Goal: Navigation & Orientation: Find specific page/section

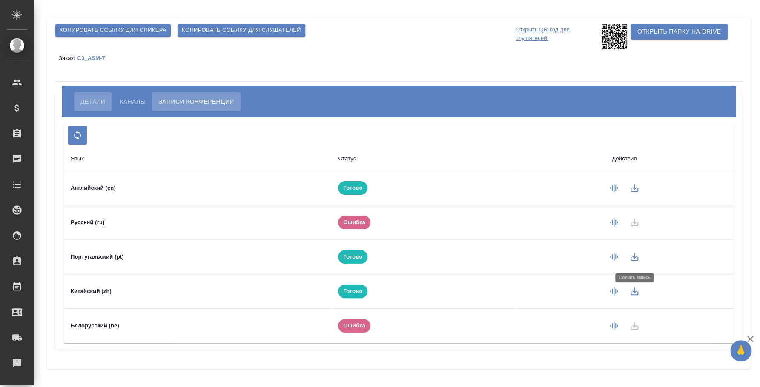
click at [93, 95] on button "Детали" at bounding box center [92, 101] width 37 height 19
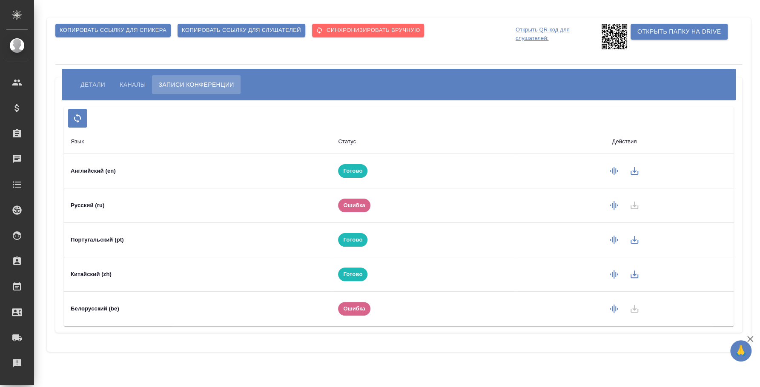
click at [510, 353] on div "Копировать ссылку для спикера Копировать ссылку для слушателей Cинхронизировать…" at bounding box center [398, 184] width 713 height 369
click at [629, 272] on icon "button" at bounding box center [634, 274] width 10 height 10
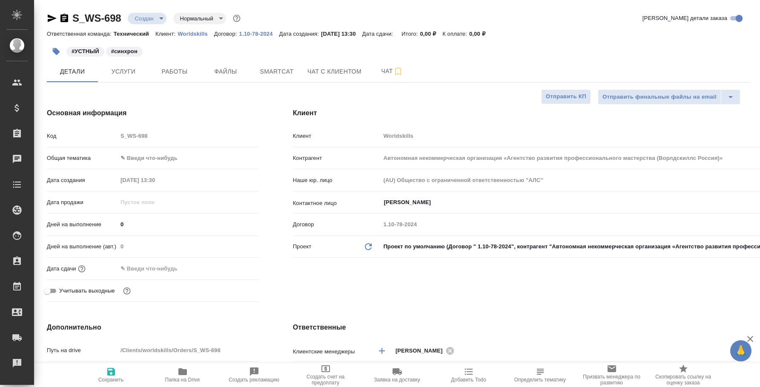
select select "RU"
